Goal: Navigation & Orientation: Find specific page/section

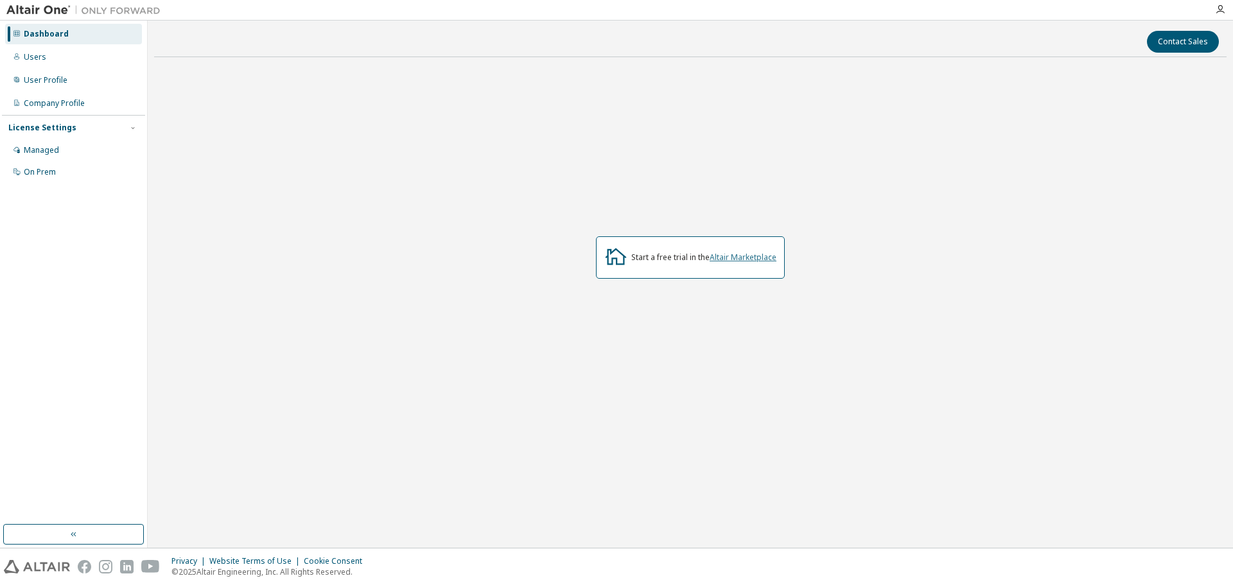
click at [755, 252] on link "Altair Marketplace" at bounding box center [743, 257] width 67 height 11
